Goal: Find specific page/section: Find specific page/section

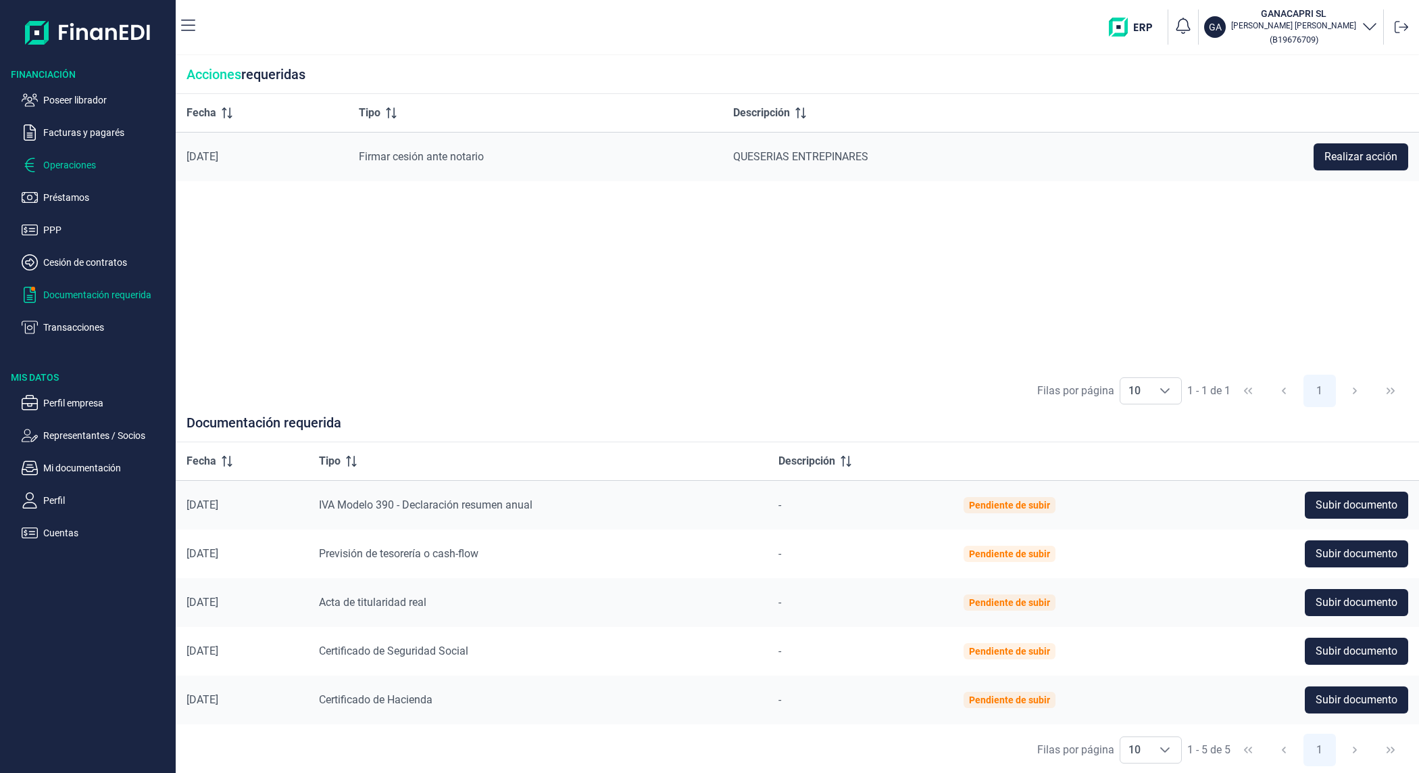
click at [84, 169] on p "Operaciones" at bounding box center [106, 165] width 127 height 16
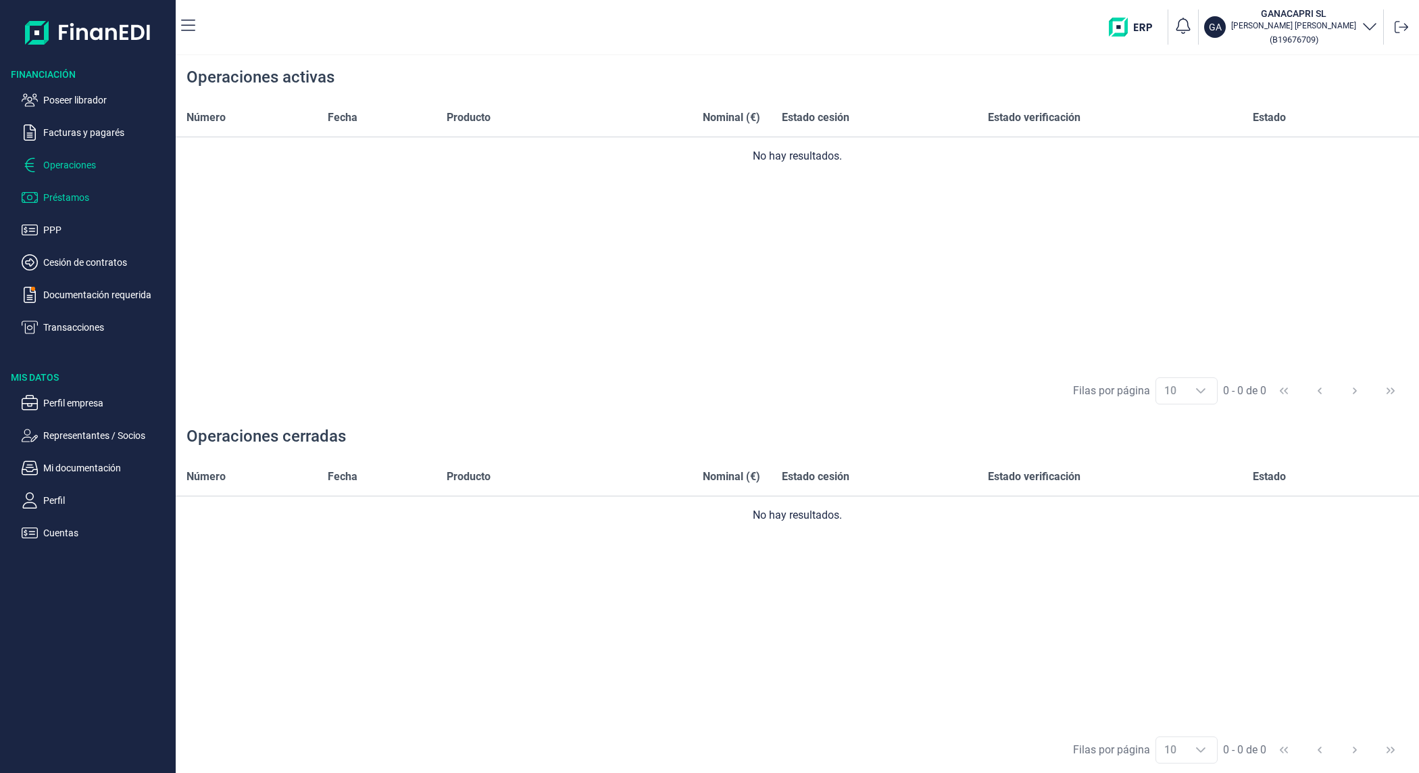
click at [74, 193] on p "Préstamos" at bounding box center [106, 197] width 127 height 16
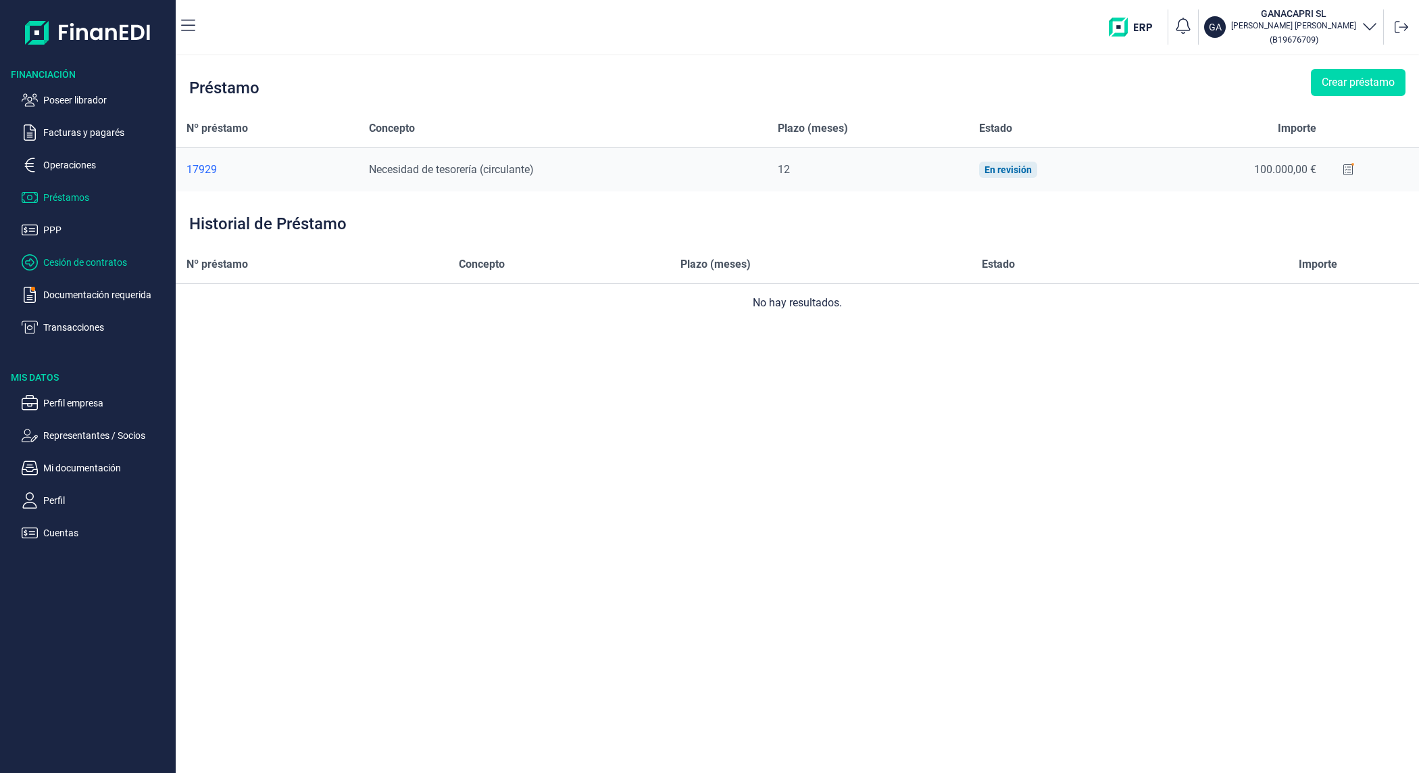
click at [84, 267] on p "Cesión de contratos" at bounding box center [106, 262] width 127 height 16
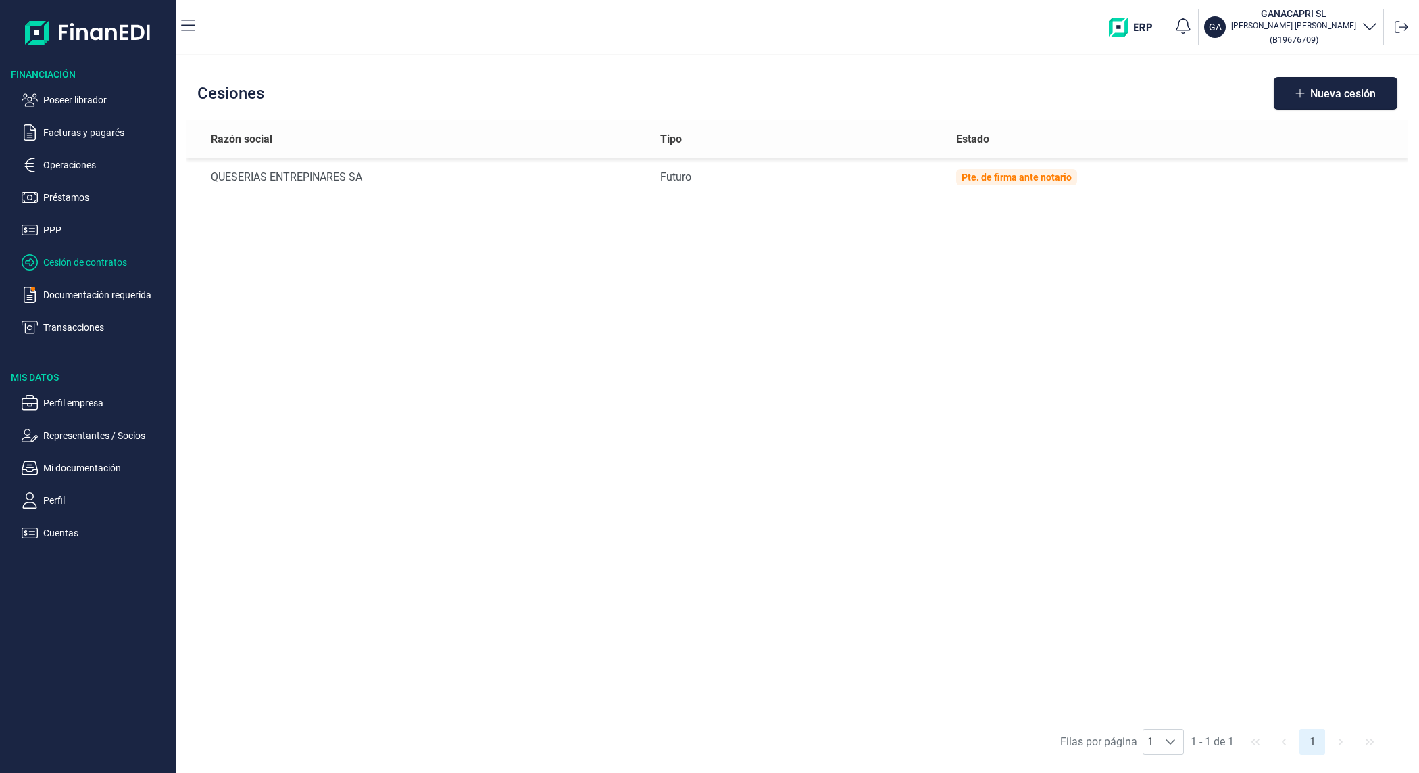
click at [1188, 122] on th "Estado" at bounding box center [1177, 139] width 463 height 38
